Goal: Information Seeking & Learning: Learn about a topic

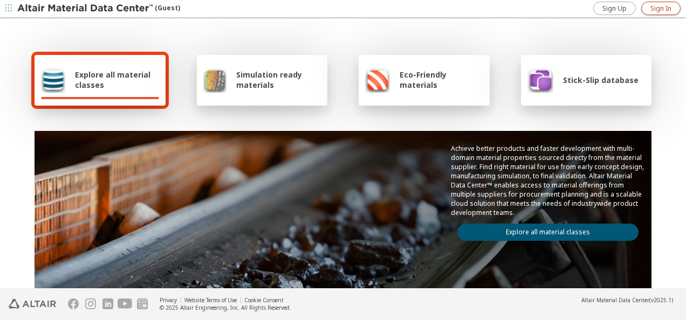
click at [652, 3] on link "Sign In" at bounding box center [660, 8] width 39 height 13
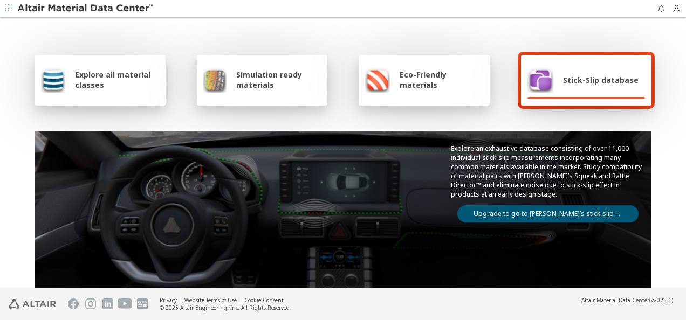
click at [87, 84] on span "Explore all material classes" at bounding box center [117, 80] width 84 height 20
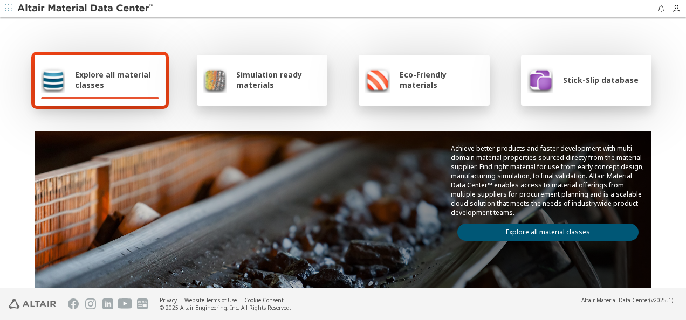
click at [515, 226] on link "Explore all material classes" at bounding box center [547, 232] width 181 height 17
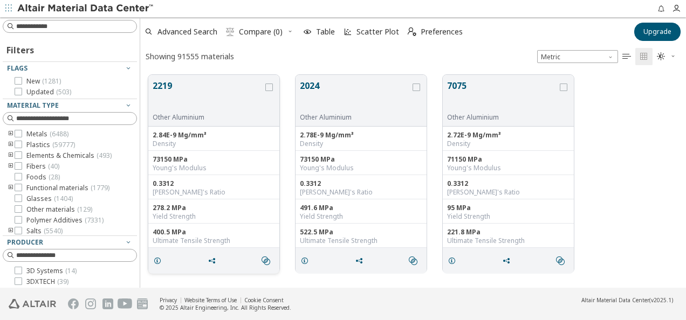
scroll to position [213, 537]
click at [38, 28] on input at bounding box center [76, 26] width 120 height 11
type input "****"
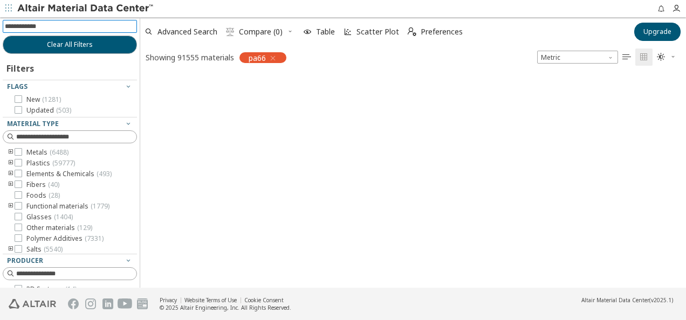
scroll to position [9, 9]
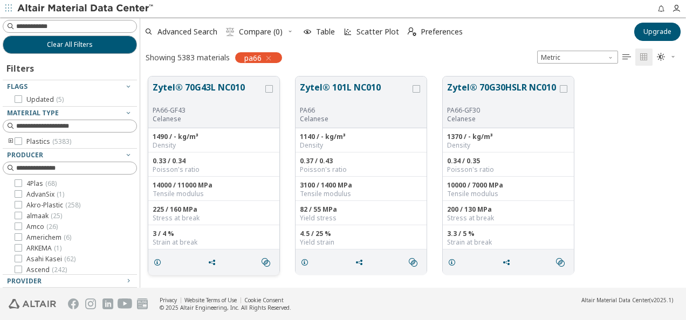
click at [203, 92] on button "Zytel® 70G43L NC010" at bounding box center [208, 93] width 111 height 25
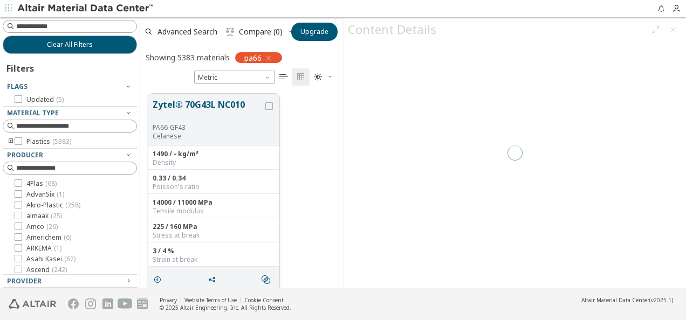
scroll to position [194, 194]
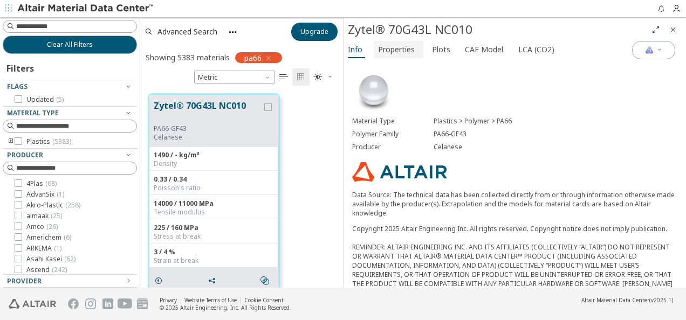
click at [394, 47] on span "Properties" at bounding box center [396, 49] width 37 height 17
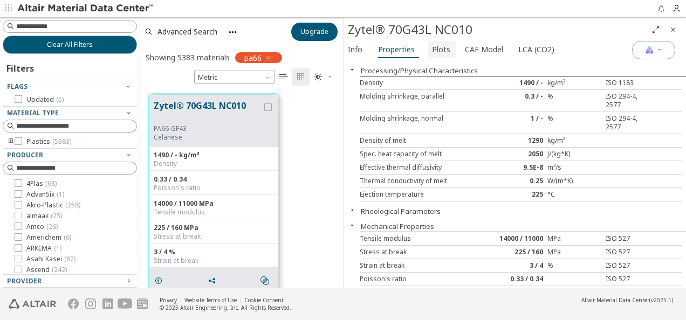
click at [437, 47] on span "Plots" at bounding box center [441, 49] width 18 height 17
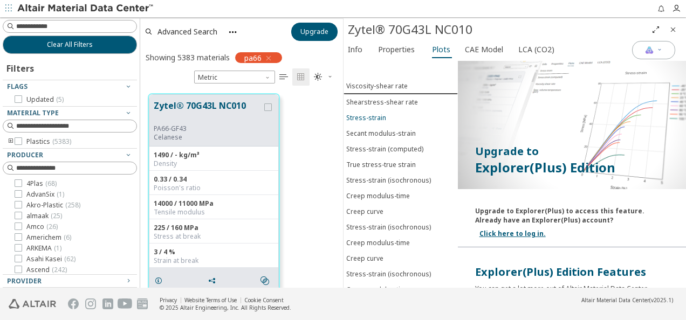
click at [361, 114] on div "Stress-strain" at bounding box center [366, 117] width 40 height 9
click at [676, 8] on icon "button" at bounding box center [676, 8] width 9 height 9
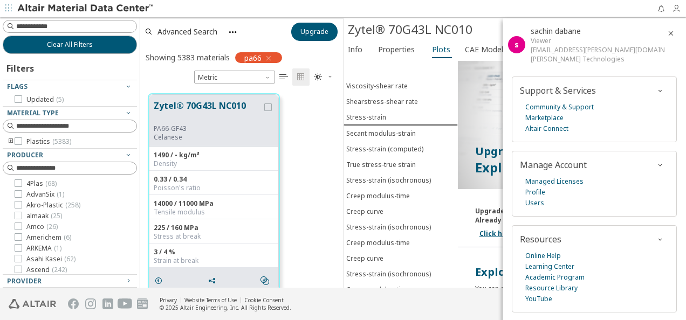
click at [676, 8] on icon "button" at bounding box center [676, 8] width 9 height 9
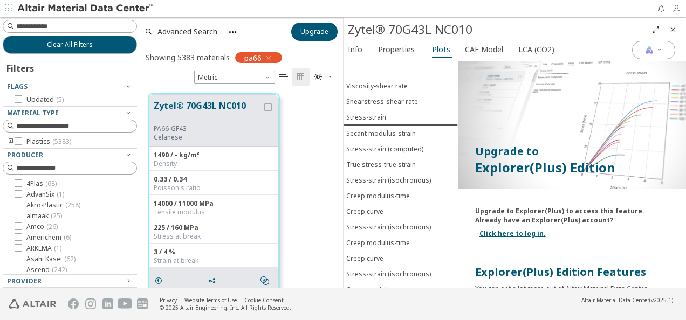
click at [676, 8] on icon "button" at bounding box center [676, 8] width 9 height 9
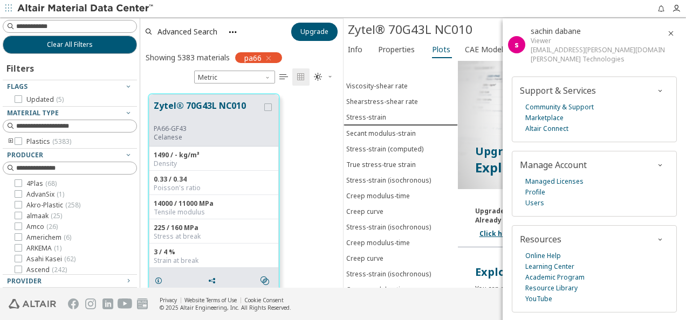
click at [387, 77] on div "Viscosity-shear rate Shearstress-shear rate Stress-strain Secant modulus-strain…" at bounding box center [401, 174] width 114 height 227
click at [367, 66] on div "Viscosity-shear rate Shearstress-shear rate Stress-strain Secant modulus-strain…" at bounding box center [401, 174] width 114 height 227
click at [665, 27] on span "button" at bounding box center [671, 33] width 13 height 17
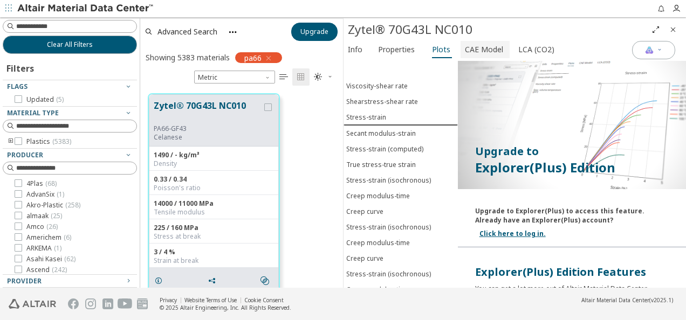
click at [466, 49] on span "CAE Model" at bounding box center [484, 49] width 38 height 17
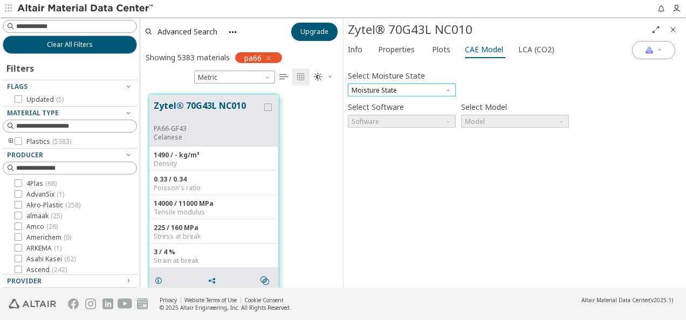
click at [402, 84] on span "Moisture State" at bounding box center [402, 90] width 108 height 13
click at [376, 104] on span "Dry" at bounding box center [401, 103] width 99 height 8
click at [402, 118] on span "Software" at bounding box center [402, 121] width 108 height 13
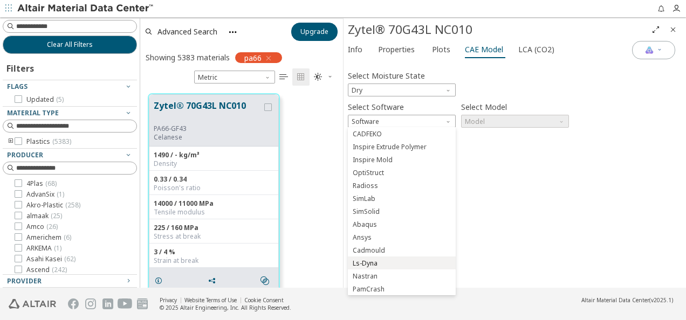
click at [371, 263] on span "Ls-Dyna" at bounding box center [365, 263] width 25 height 9
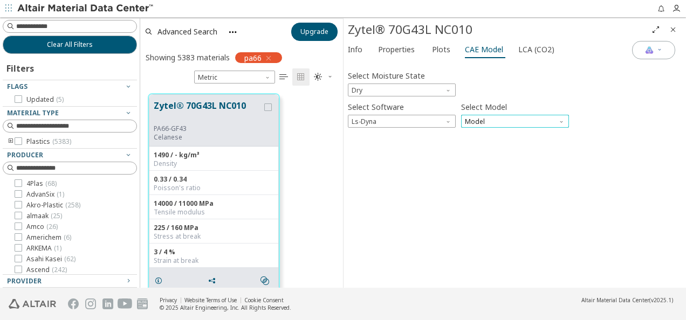
click at [519, 119] on span "Model" at bounding box center [515, 121] width 108 height 13
click at [397, 152] on div "Select Moisture State Dry Select Software Ls-Dyna Select Model Model Invalid da…" at bounding box center [515, 174] width 334 height 218
click at [403, 82] on label "Select Moisture State" at bounding box center [386, 76] width 77 height 16
click at [393, 91] on span "Dry" at bounding box center [402, 90] width 108 height 13
click at [380, 115] on span "Conditioned" at bounding box center [372, 116] width 38 height 9
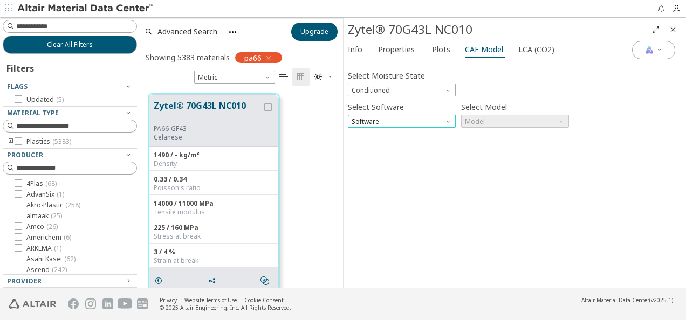
click at [392, 120] on span "Software" at bounding box center [402, 121] width 108 height 13
click at [158, 279] on icon "grid" at bounding box center [158, 281] width 9 height 9
click at [392, 49] on span "Properties" at bounding box center [396, 49] width 37 height 17
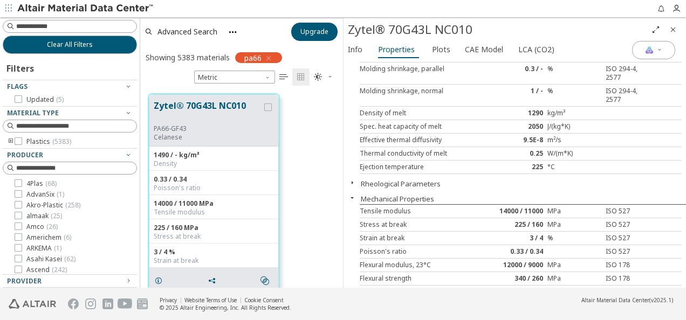
scroll to position [6, 0]
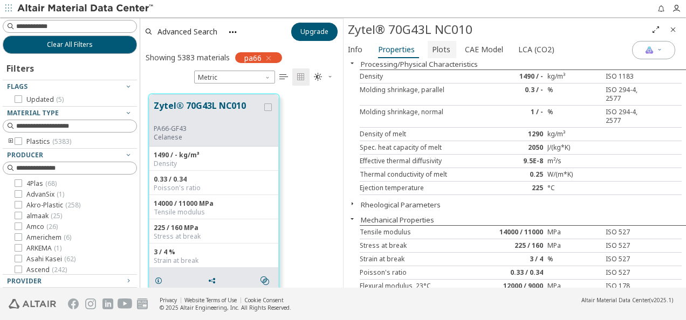
click at [436, 48] on span "Plots" at bounding box center [441, 49] width 18 height 17
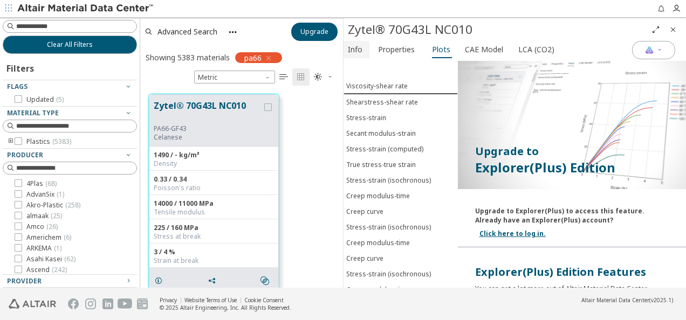
click at [355, 49] on span "Info" at bounding box center [355, 49] width 15 height 17
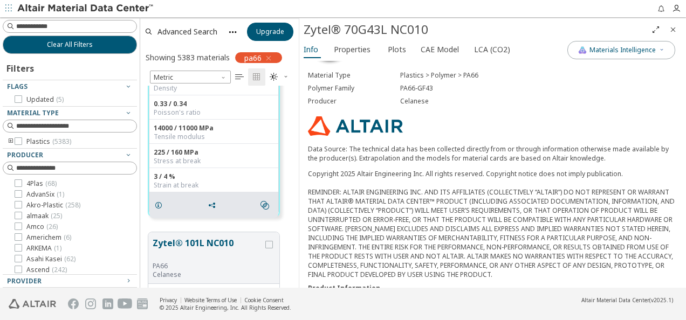
scroll to position [194, 150]
drag, startPoint x: 342, startPoint y: 159, endPoint x: 298, endPoint y: 165, distance: 44.6
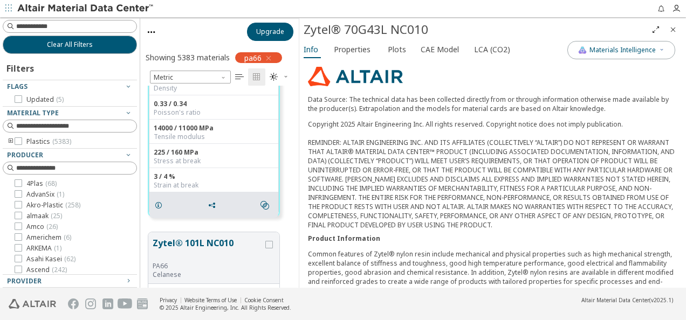
scroll to position [102, 0]
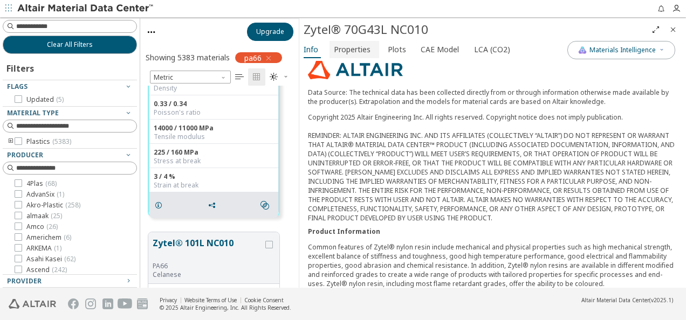
click at [354, 46] on span "Properties" at bounding box center [352, 49] width 37 height 17
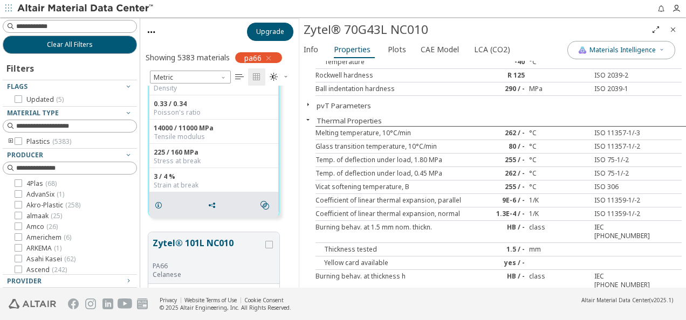
scroll to position [0, 0]
